Goal: Information Seeking & Learning: Learn about a topic

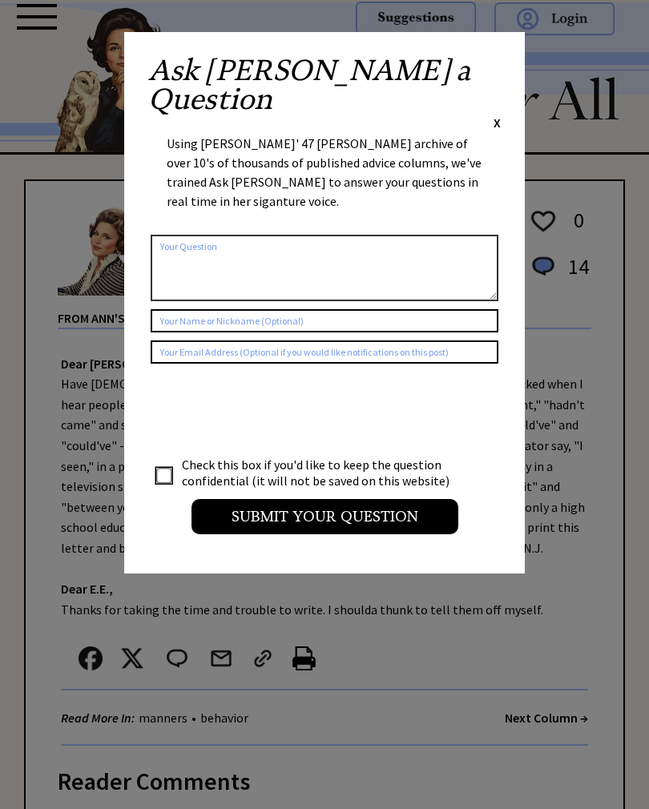
click at [493, 114] on span "X" at bounding box center [496, 122] width 7 height 16
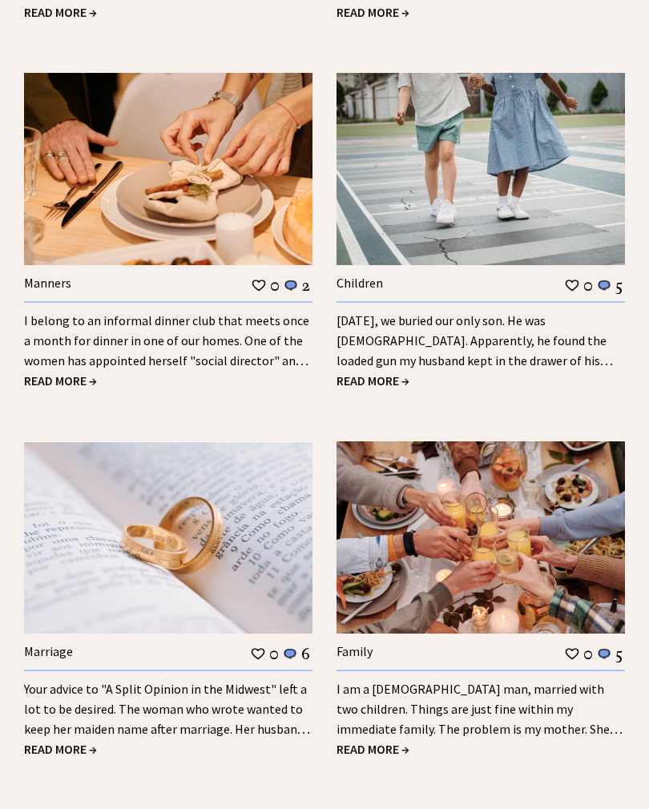
scroll to position [2103, 0]
click at [444, 681] on link "I am a 42-year-old man, married with two children. Things are just fine within …" at bounding box center [479, 719] width 286 height 76
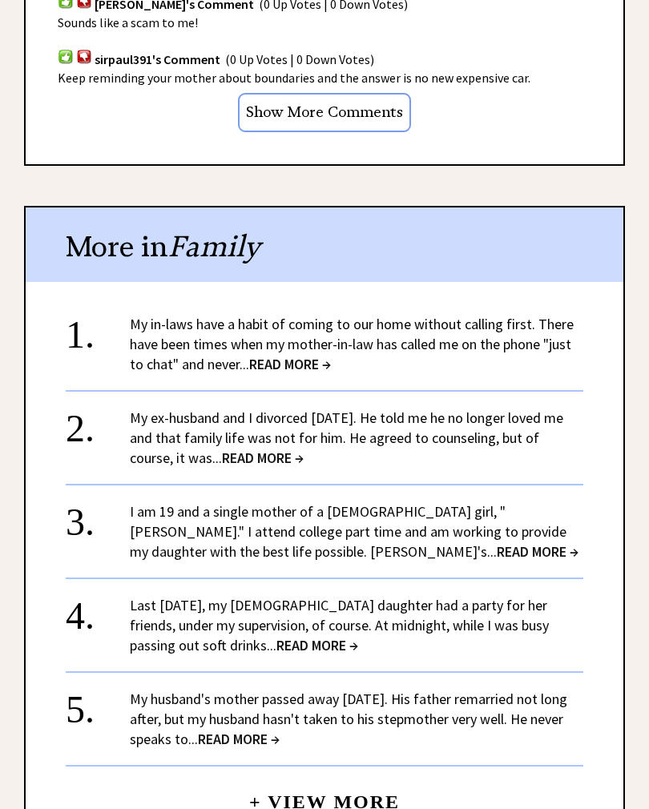
scroll to position [1360, 0]
click at [488, 502] on link "I am 19 and a single mother of a 1-year-old girl, "Amanda." I attend college pa…" at bounding box center [354, 531] width 448 height 58
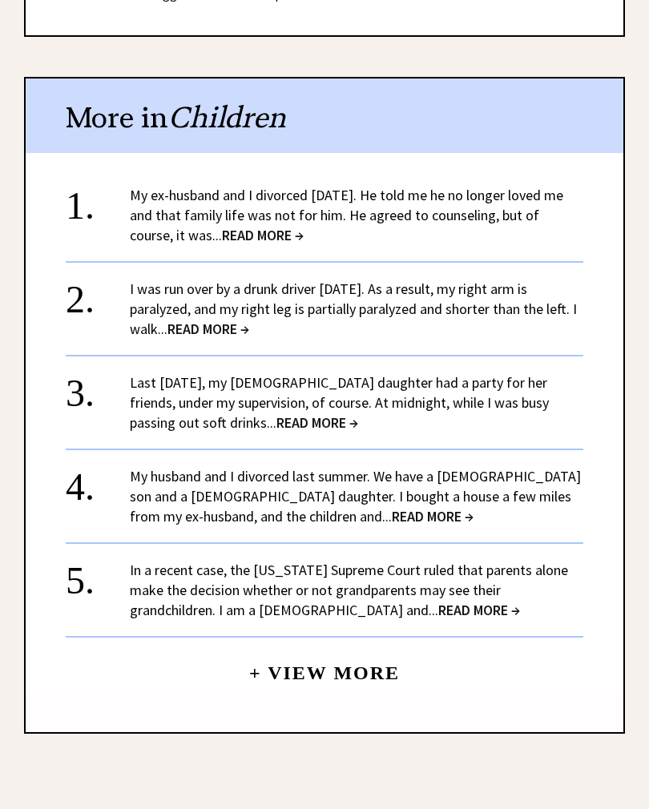
scroll to position [1689, 0]
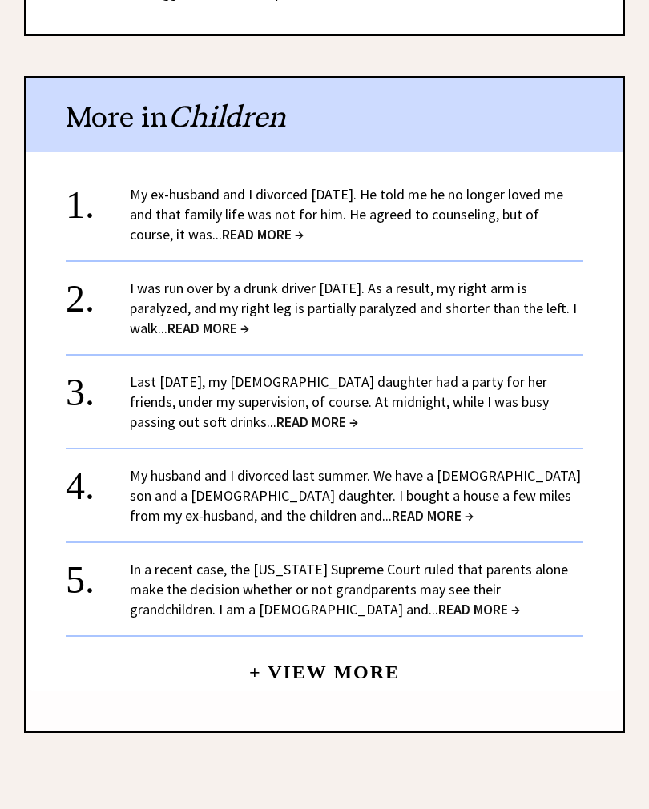
click at [478, 564] on link "In a recent case, the [US_STATE] Supreme Court ruled that parents alone make th…" at bounding box center [349, 589] width 438 height 58
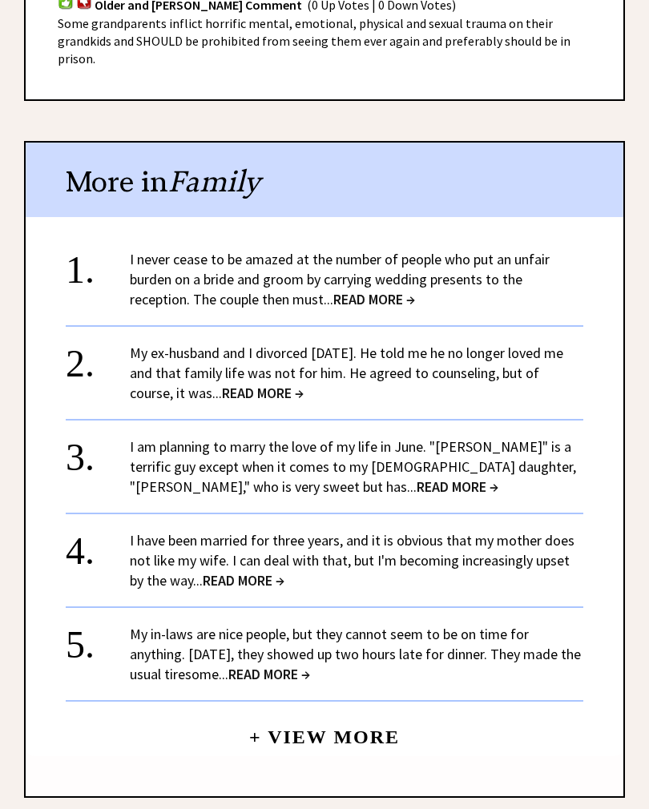
scroll to position [1271, 0]
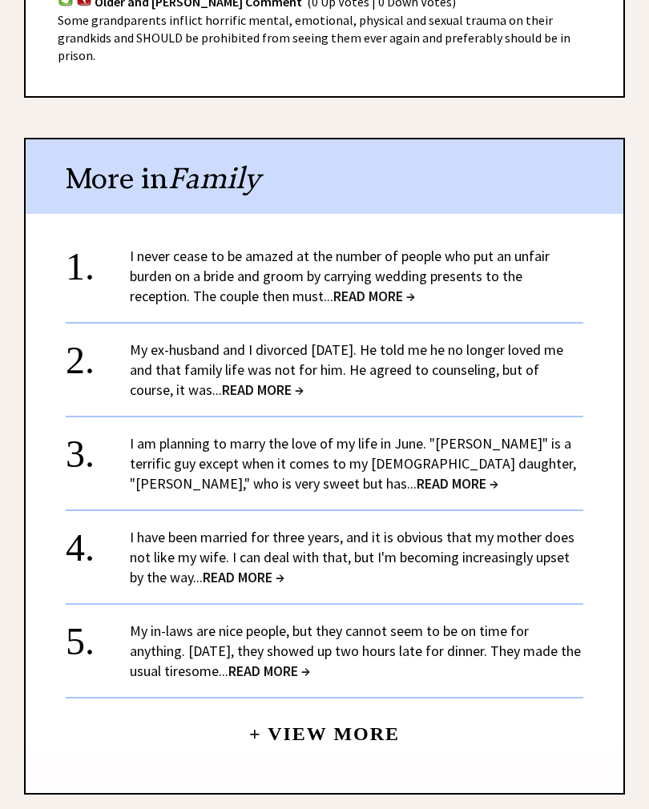
click at [490, 247] on link "I never cease to be amazed at the number of people who put an unfair burden on …" at bounding box center [340, 276] width 420 height 58
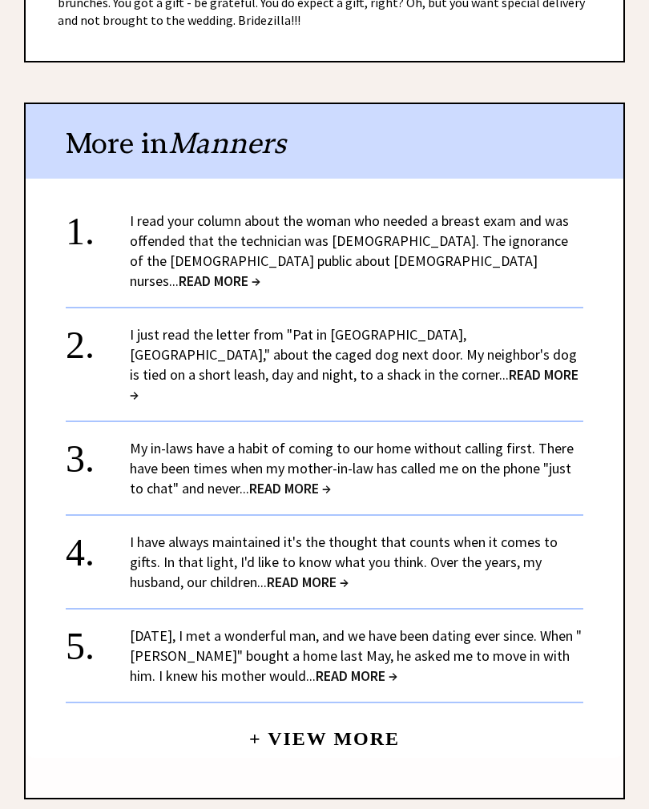
scroll to position [1402, 0]
click at [516, 215] on link "I read your column about the woman who needed a breast exam and was offended th…" at bounding box center [349, 250] width 439 height 78
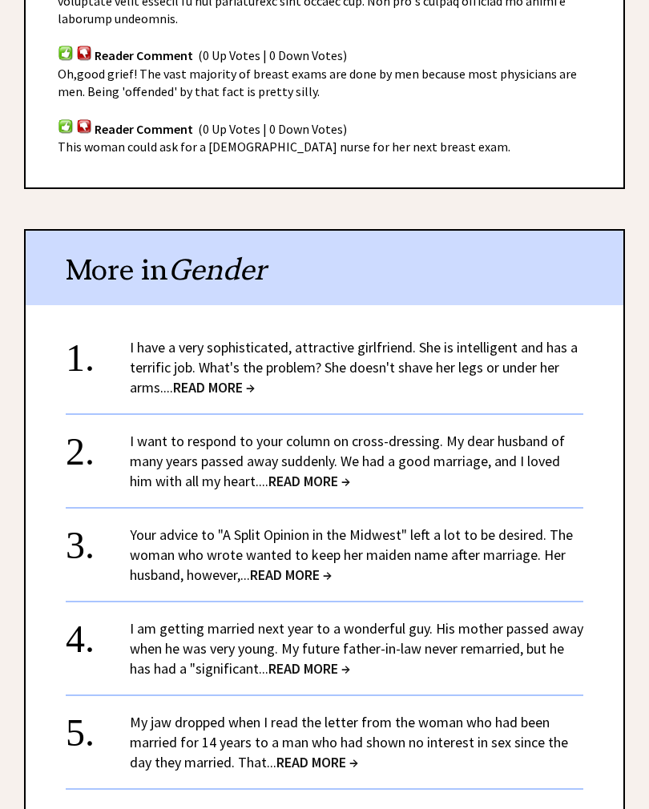
scroll to position [1298, 0]
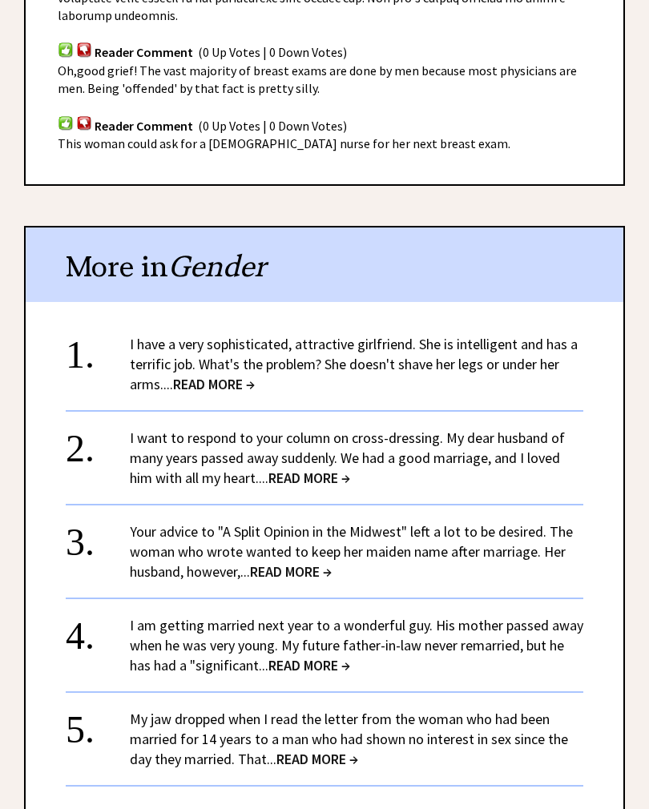
click at [534, 428] on link "I want to respond to your column on cross-dressing. My dear husband of many yea…" at bounding box center [347, 457] width 435 height 58
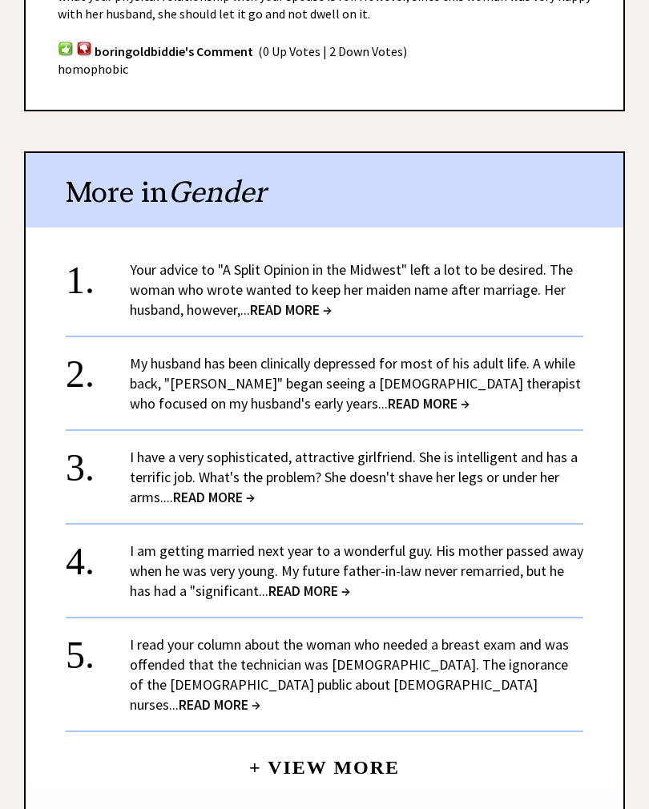
scroll to position [1651, 0]
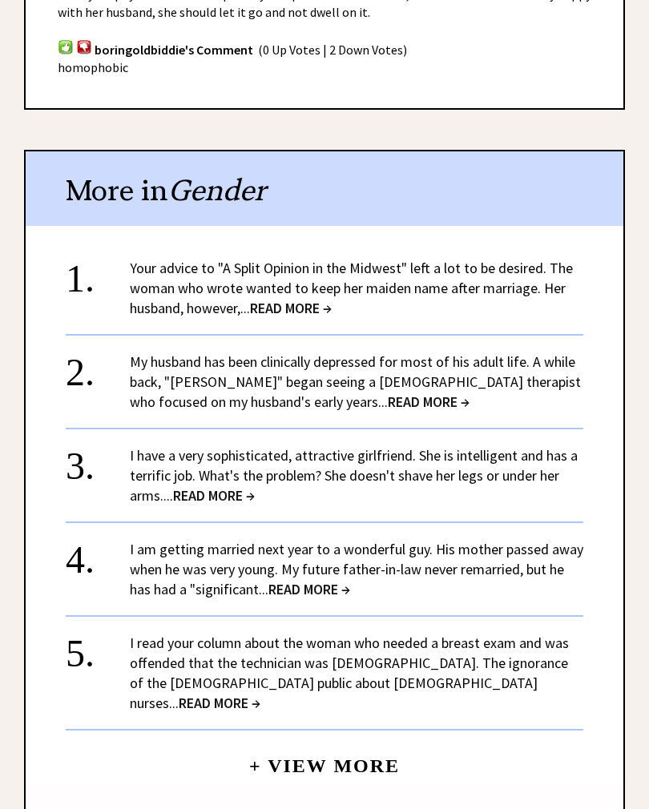
click at [512, 352] on link "My husband has been clinically depressed for most of his adult life. A while ba…" at bounding box center [355, 381] width 451 height 58
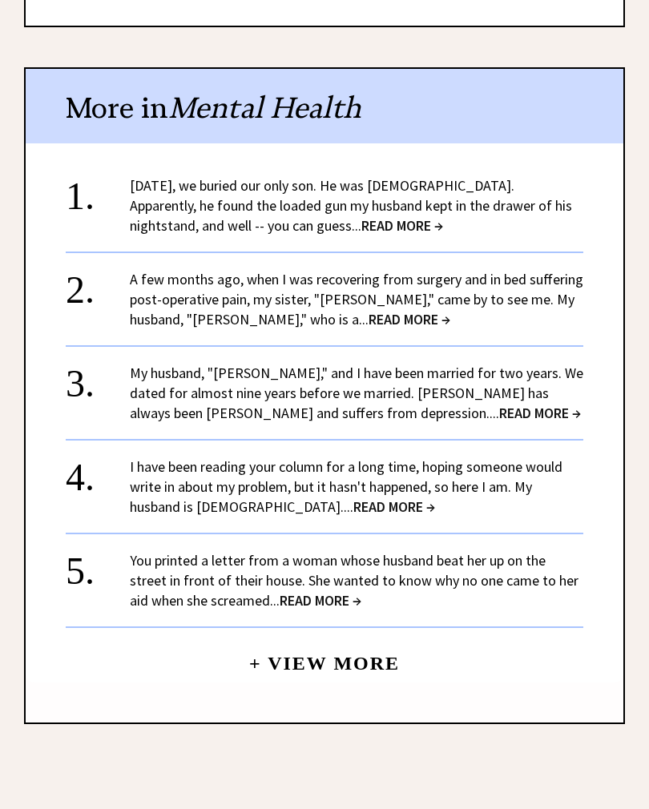
scroll to position [1707, 0]
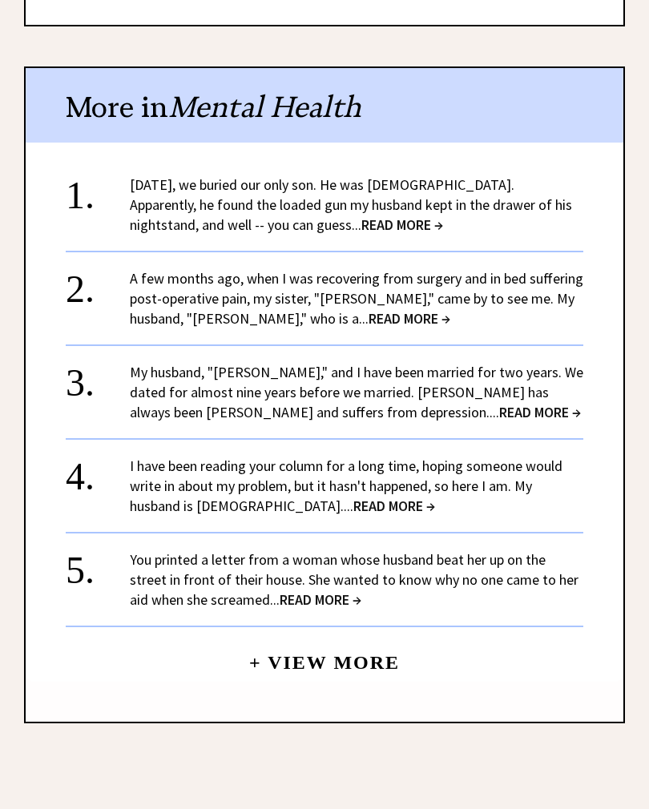
click at [545, 273] on link "A few months ago, when I was recovering from surgery and in bed suffering post-…" at bounding box center [356, 298] width 453 height 58
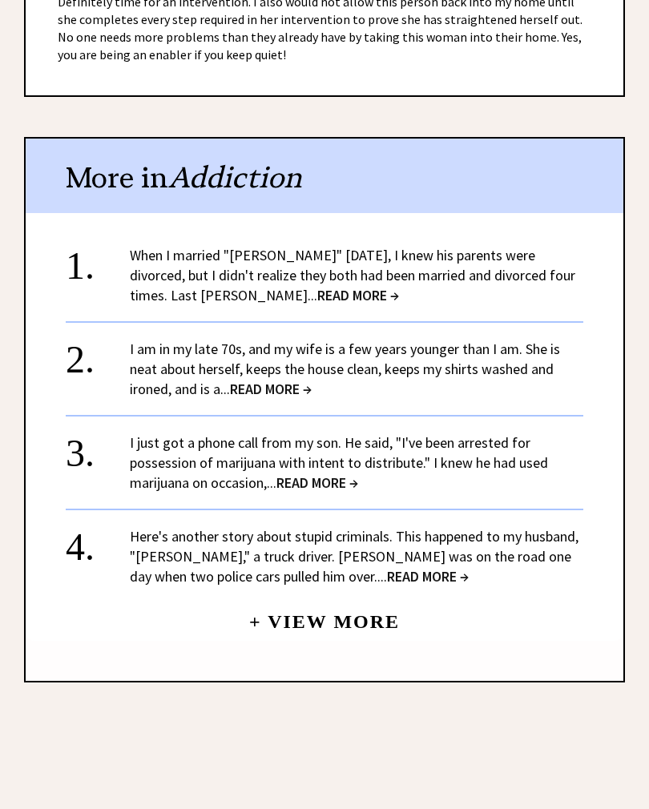
scroll to position [1253, 0]
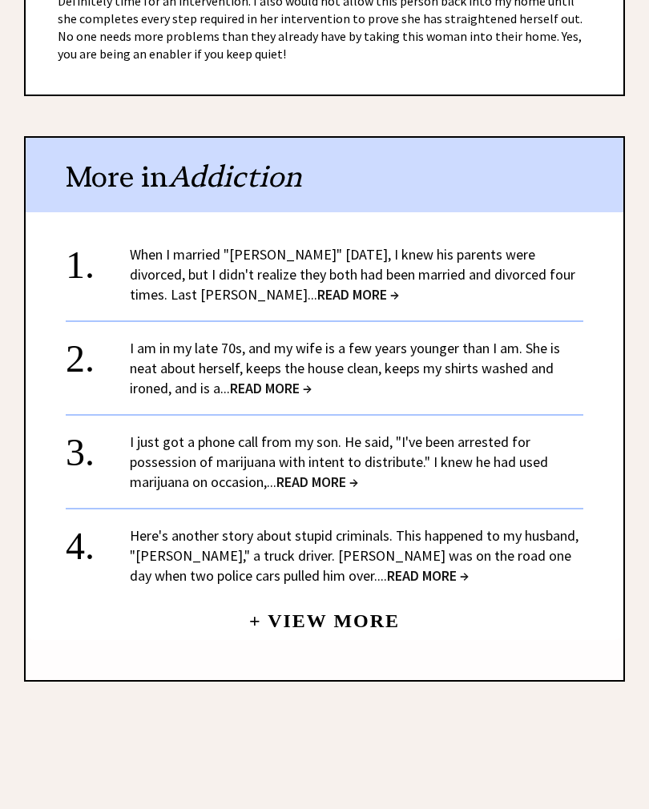
click at [442, 245] on link "When I married "Glenn" eight years ago, I knew his parents were divorced, but I…" at bounding box center [352, 274] width 445 height 58
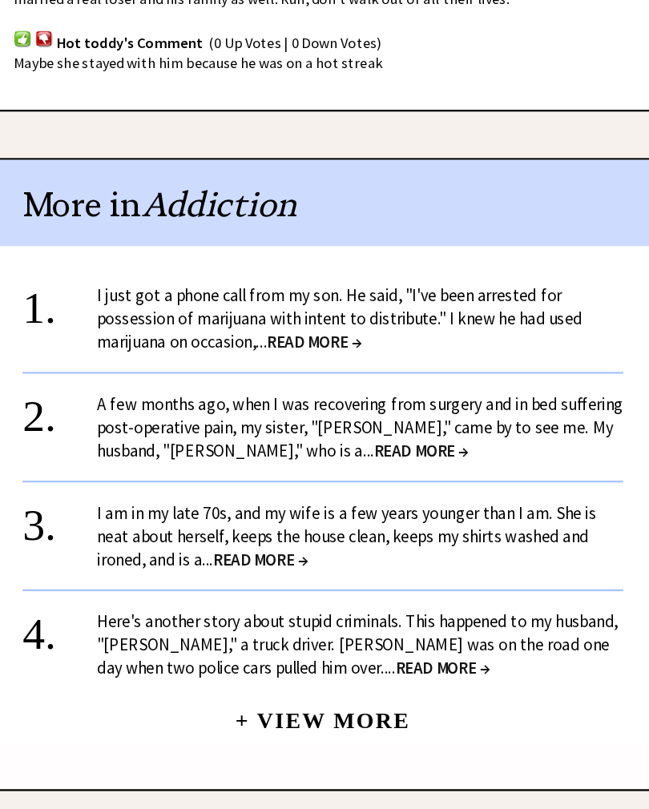
scroll to position [1451, 0]
click at [343, 524] on link "I am in my late 70s, and my wife is a few years younger than I am. She is neat …" at bounding box center [345, 553] width 430 height 58
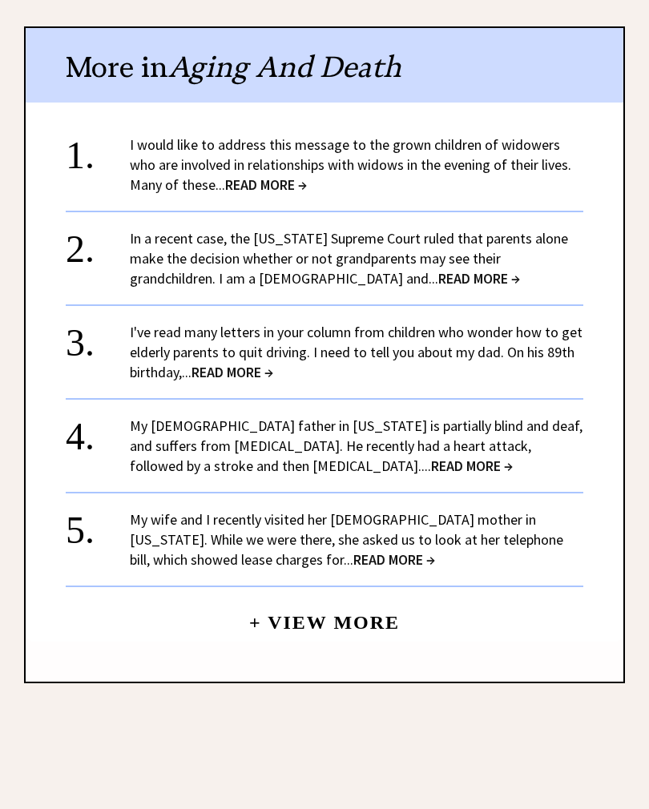
scroll to position [1312, 0]
click at [419, 517] on link "My wife and I recently visited her 86-year-old mother in Oklahoma. While we wer…" at bounding box center [346, 539] width 433 height 58
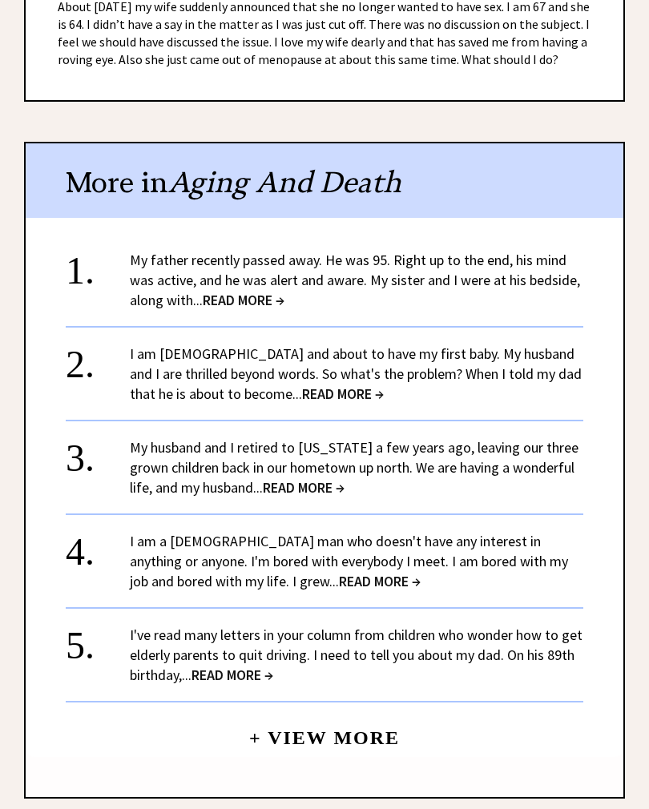
scroll to position [1219, 0]
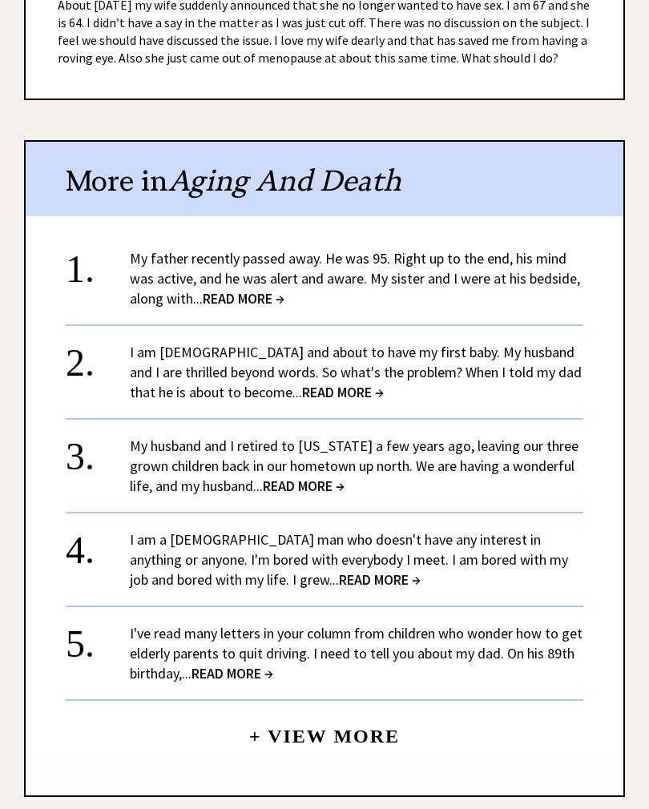
click at [279, 307] on span "READ MORE →" at bounding box center [244, 298] width 82 height 18
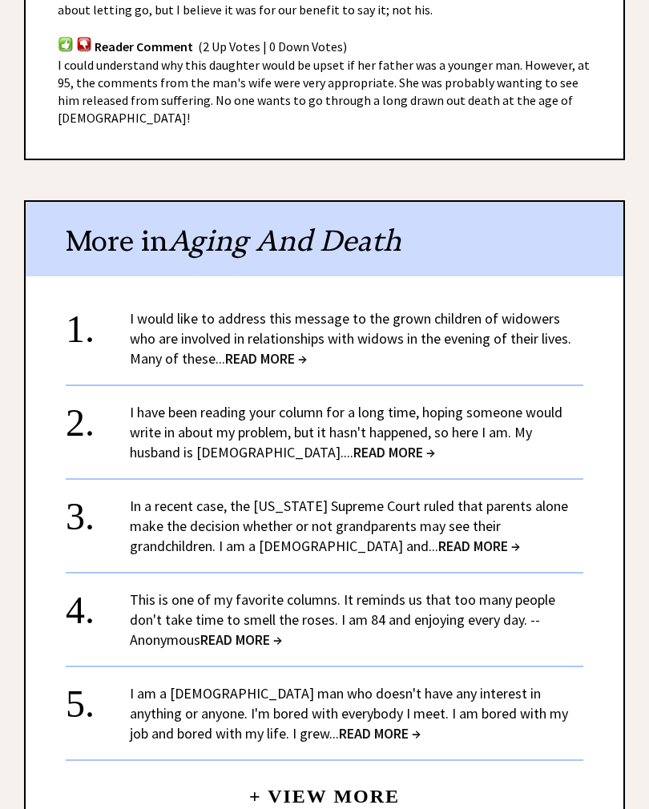
scroll to position [1023, 0]
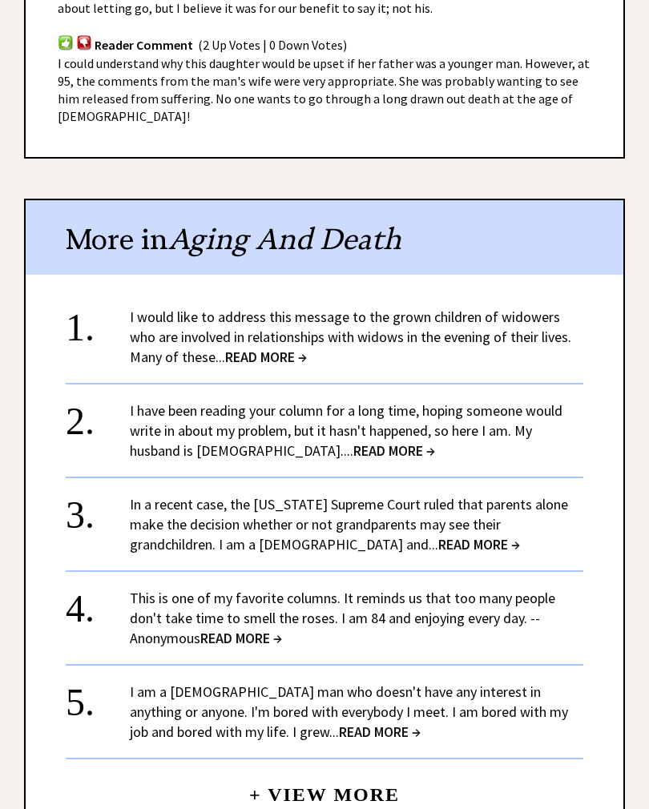
click at [478, 320] on link "I would like to address this message to the grown children of widowers who are …" at bounding box center [350, 336] width 441 height 58
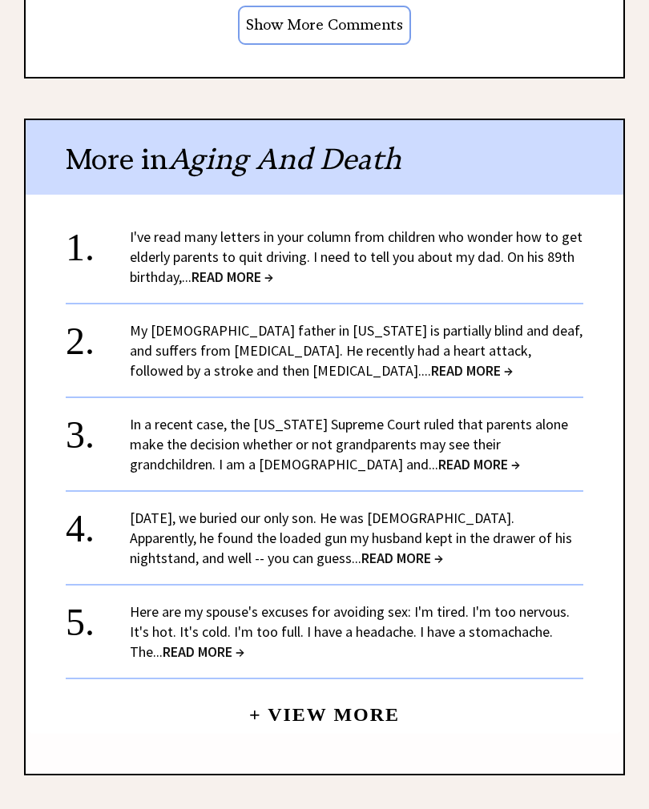
scroll to position [1829, 0]
click at [487, 602] on link "Here are my spouse's excuses for avoiding sex: I'm tired. I'm too nervous. It's…" at bounding box center [350, 631] width 440 height 58
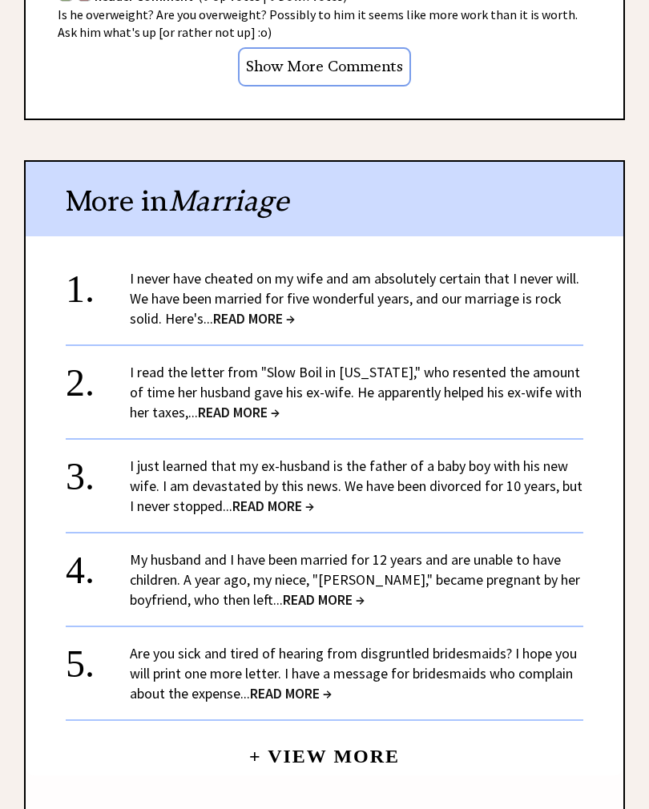
scroll to position [1259, 0]
click at [439, 554] on link "My husband and I have been married for 12 years and are unable to have children…" at bounding box center [355, 579] width 450 height 58
